Goal: Check status: Check status

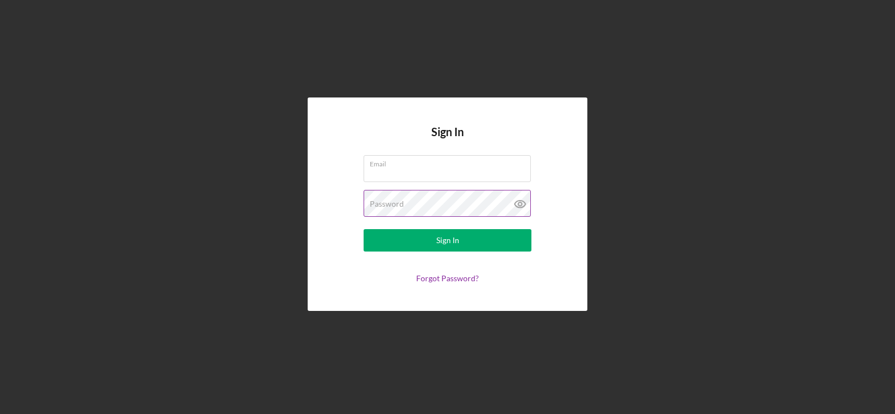
type input "[EMAIL_ADDRESS][DOMAIN_NAME]"
click at [521, 204] on icon at bounding box center [520, 204] width 28 height 28
click at [521, 204] on line at bounding box center [520, 204] width 10 height 10
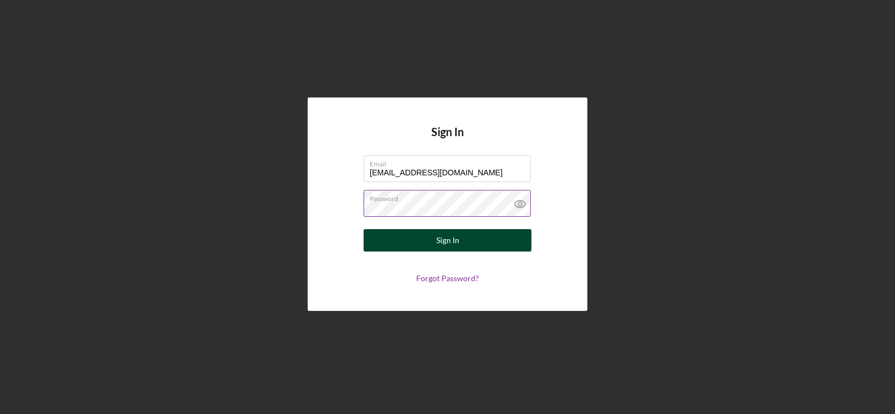
click at [470, 240] on button "Sign In" at bounding box center [448, 240] width 168 height 22
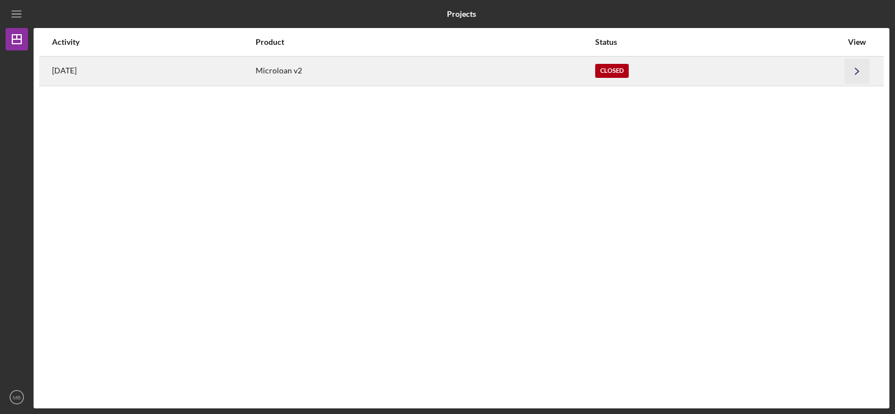
click at [854, 67] on icon "Icon/Navigate" at bounding box center [857, 70] width 25 height 25
